Goal: Information Seeking & Learning: Learn about a topic

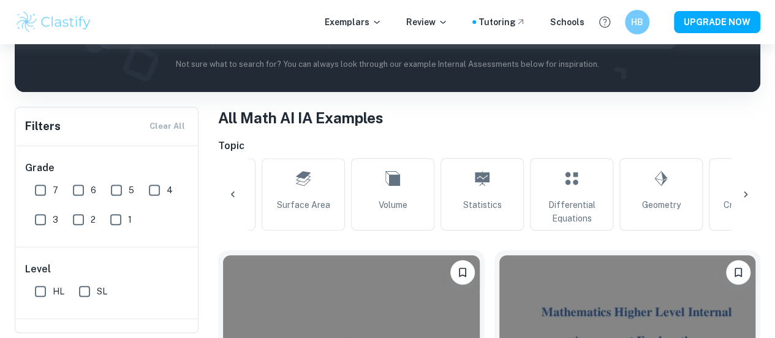
scroll to position [0, 436]
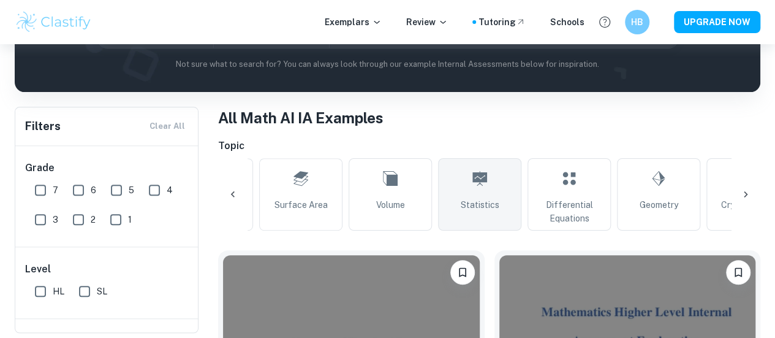
click at [472, 189] on link "Statistics" at bounding box center [479, 194] width 83 height 72
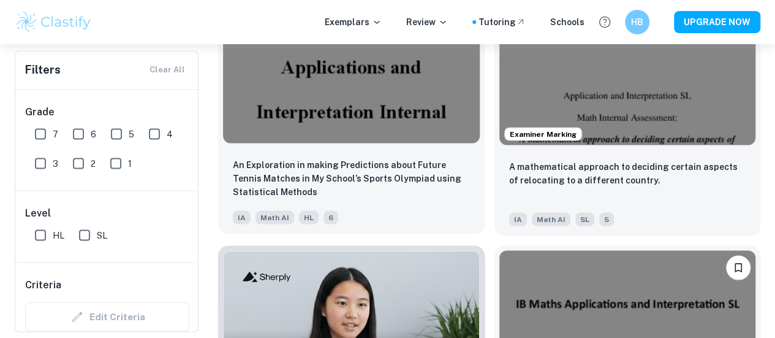
scroll to position [1082, 0]
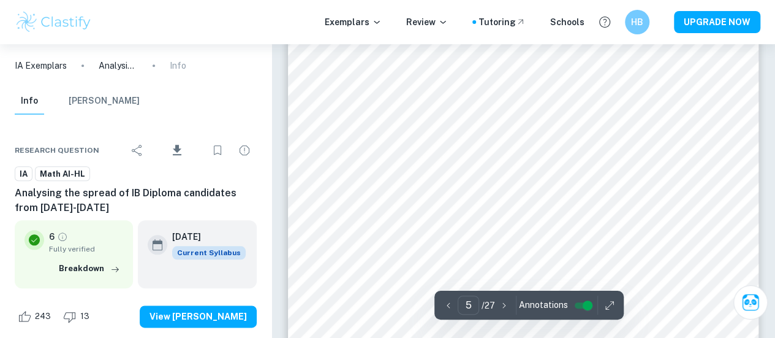
scroll to position [2896, 0]
type input "4"
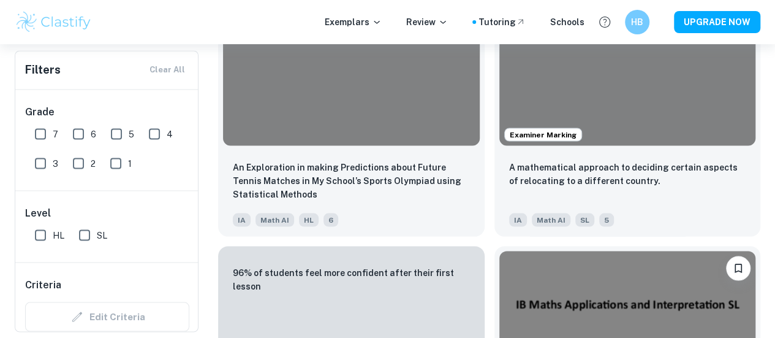
scroll to position [0, 167]
